Goal: Task Accomplishment & Management: Manage account settings

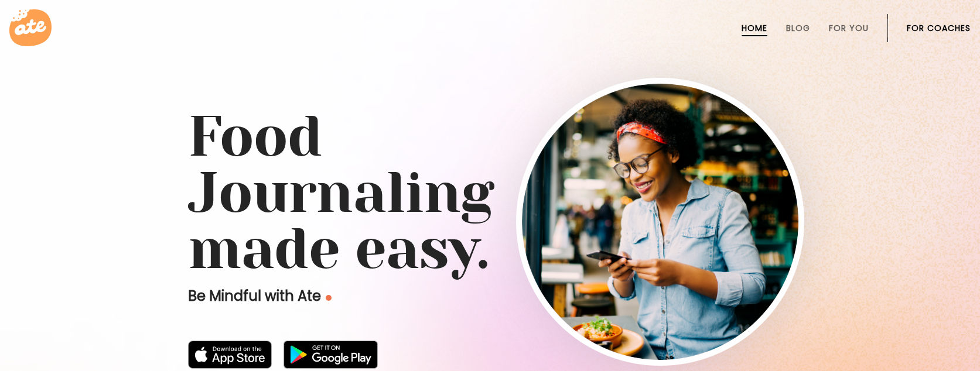
click at [934, 23] on link "For Coaches" at bounding box center [939, 27] width 64 height 9
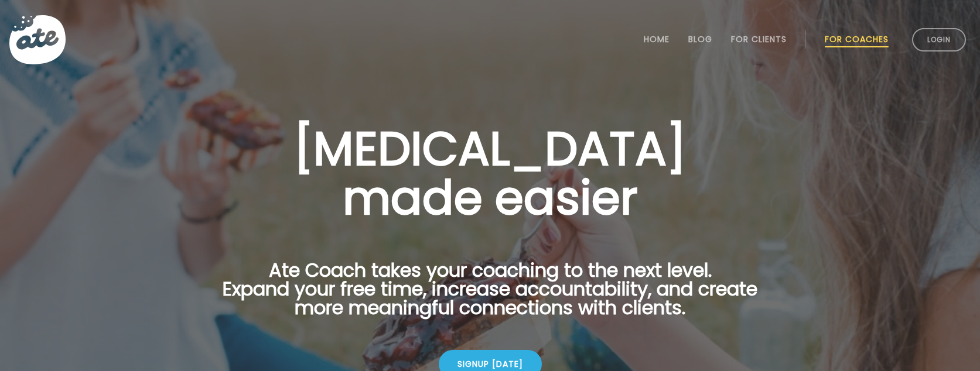
click at [937, 52] on li "Login" at bounding box center [938, 40] width 63 height 52
click at [941, 36] on link "Login" at bounding box center [939, 39] width 54 height 23
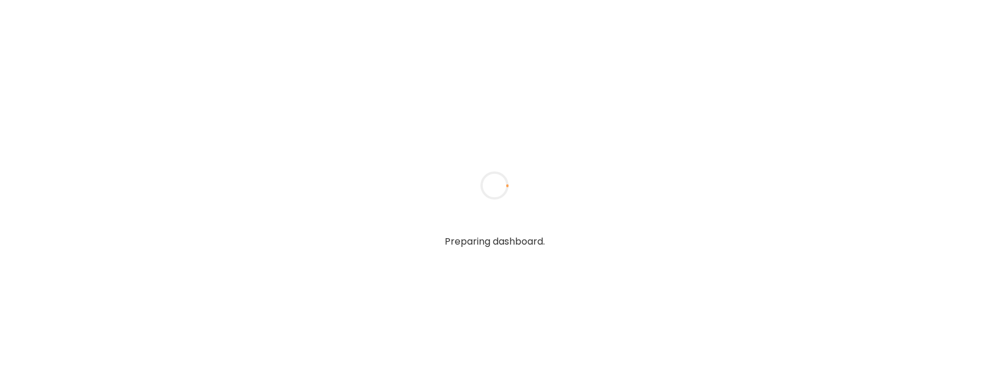
type input "**********"
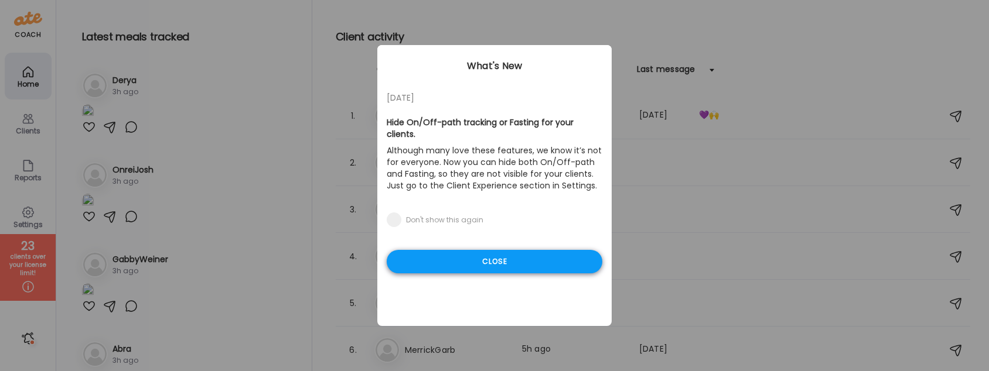
click at [551, 250] on div "Close" at bounding box center [495, 261] width 216 height 23
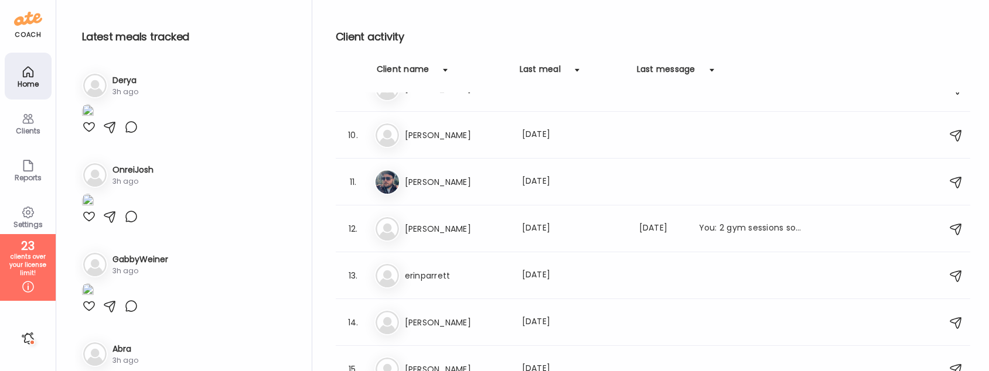
scroll to position [442, 0]
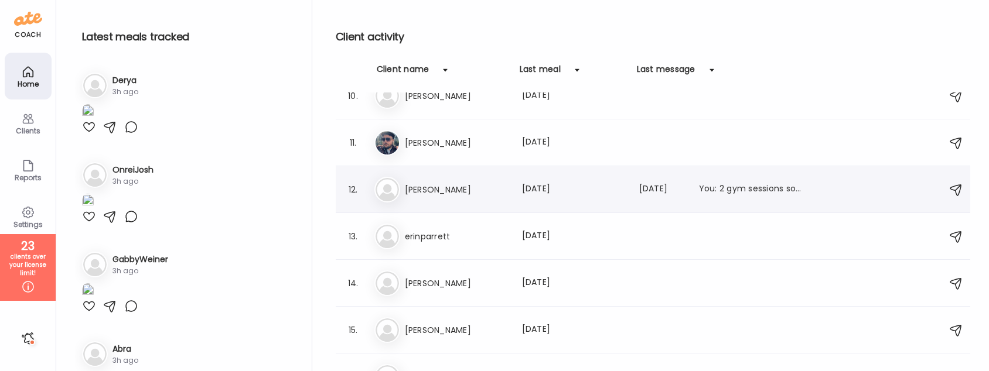
click at [443, 203] on div "12. Al Alec Last meal: 2d ago Last message: 5d ago You: 2 gym sessions so far t…" at bounding box center [653, 189] width 634 height 47
click at [442, 200] on div "Al Alec Last meal: 2d ago Last message: 5d ago You: 2 gym sessions so far this …" at bounding box center [654, 190] width 561 height 26
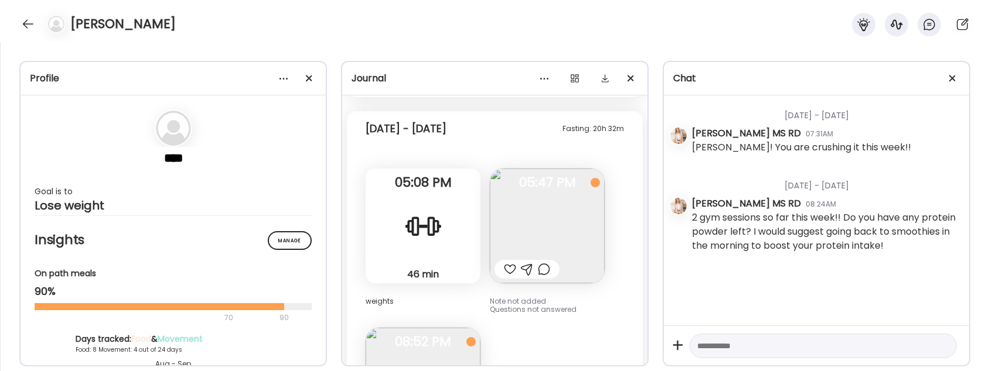
scroll to position [2124, 0]
click at [500, 37] on div "Alec" at bounding box center [494, 21] width 989 height 42
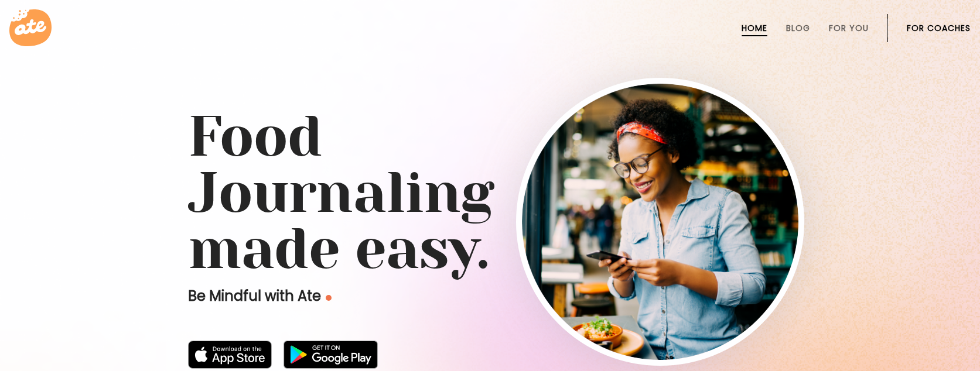
click at [934, 26] on link "For Coaches" at bounding box center [939, 27] width 64 height 9
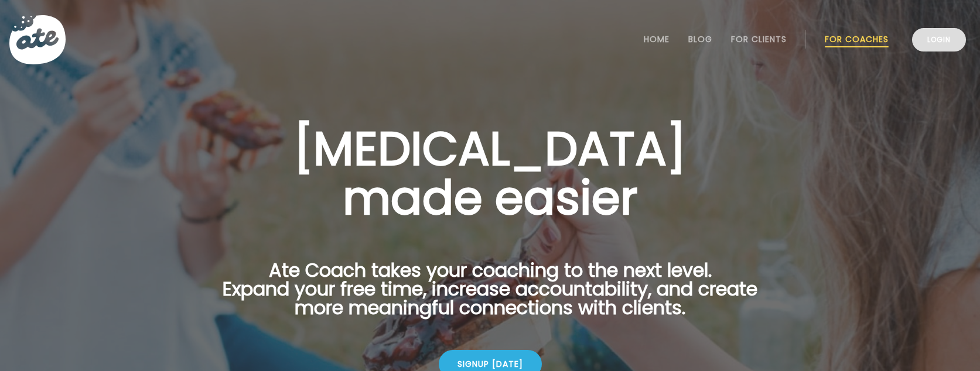
click at [934, 33] on link "Login" at bounding box center [939, 39] width 54 height 23
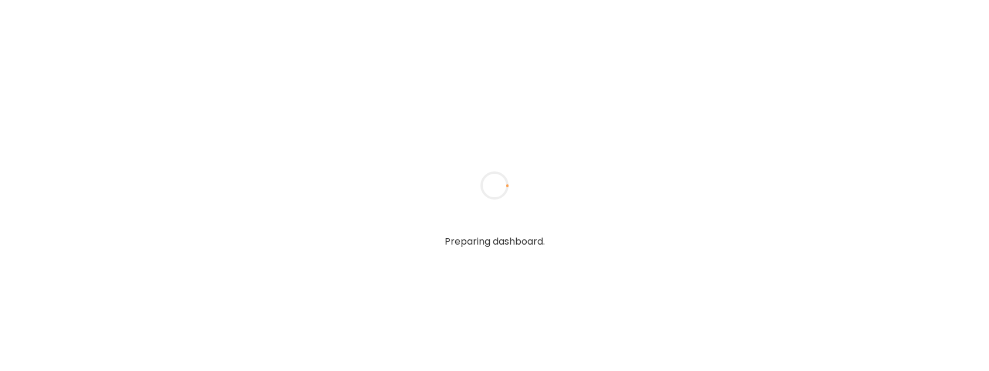
type input "**********"
